Goal: Information Seeking & Learning: Learn about a topic

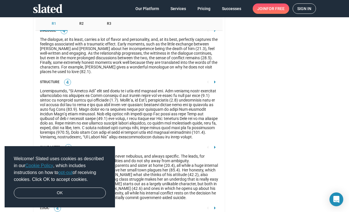
scroll to position [898, 0]
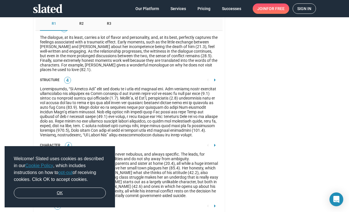
click at [76, 195] on link "OK" at bounding box center [60, 193] width 92 height 11
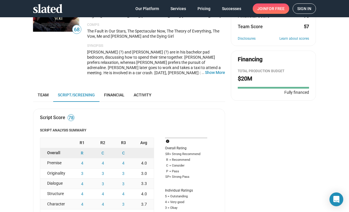
scroll to position [83, 0]
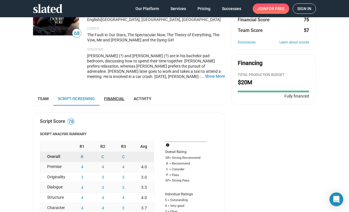
click at [115, 98] on span "Financial" at bounding box center [114, 98] width 20 height 5
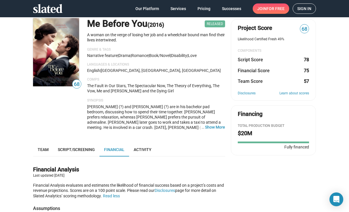
scroll to position [23, 0]
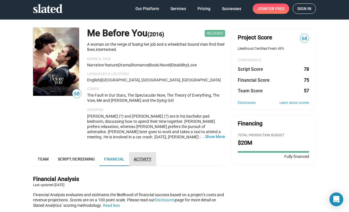
click at [147, 161] on span "Activity" at bounding box center [143, 159] width 18 height 5
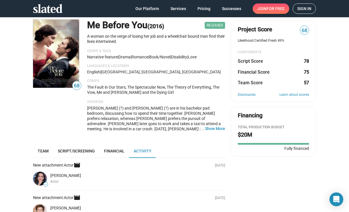
scroll to position [31, 0]
click at [42, 154] on link "Team" at bounding box center [43, 151] width 20 height 14
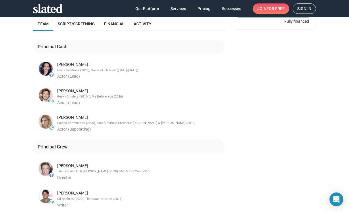
scroll to position [158, 0]
